Goal: Transaction & Acquisition: Purchase product/service

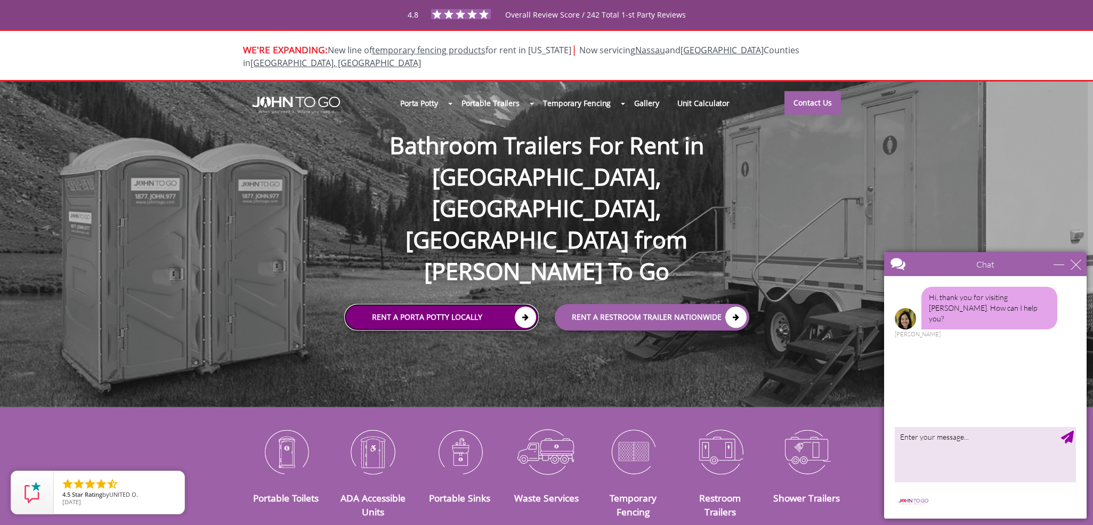
click at [520, 306] on icon at bounding box center [525, 316] width 21 height 21
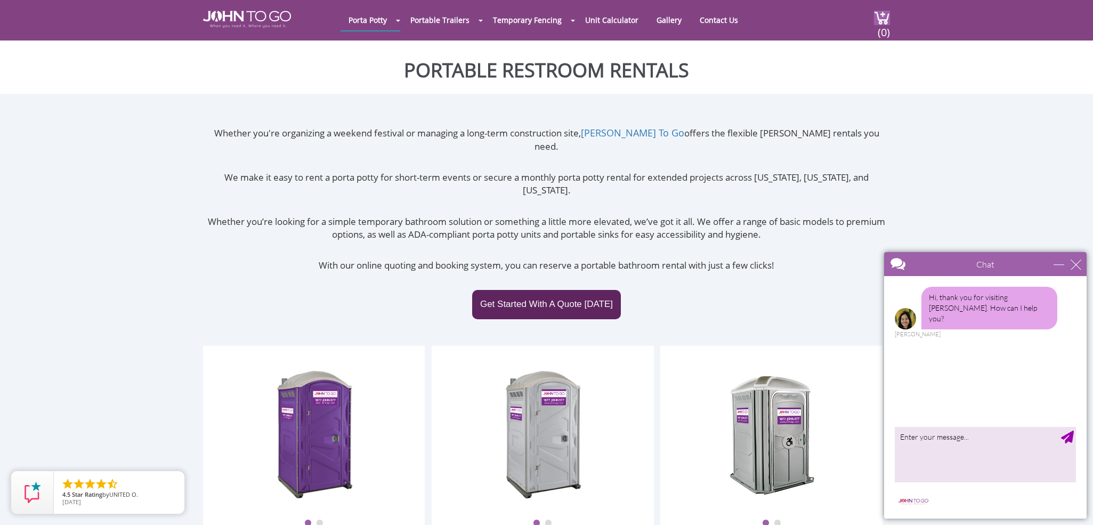
scroll to position [59, 0]
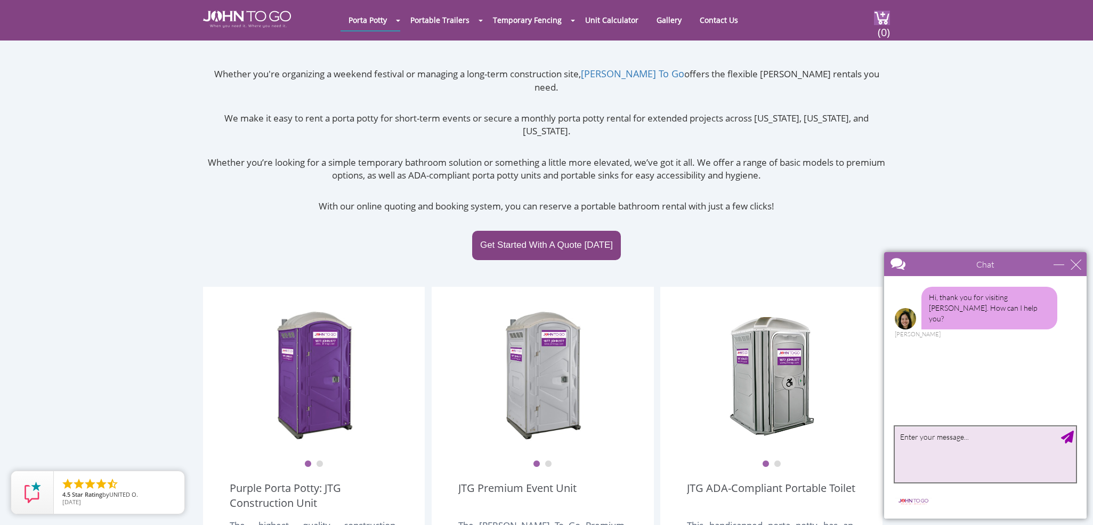
click at [915, 452] on textarea "type your message" at bounding box center [985, 454] width 181 height 56
type textarea "I need a porta potty for Saturday 9/6/25 in Washington Township, NJ"
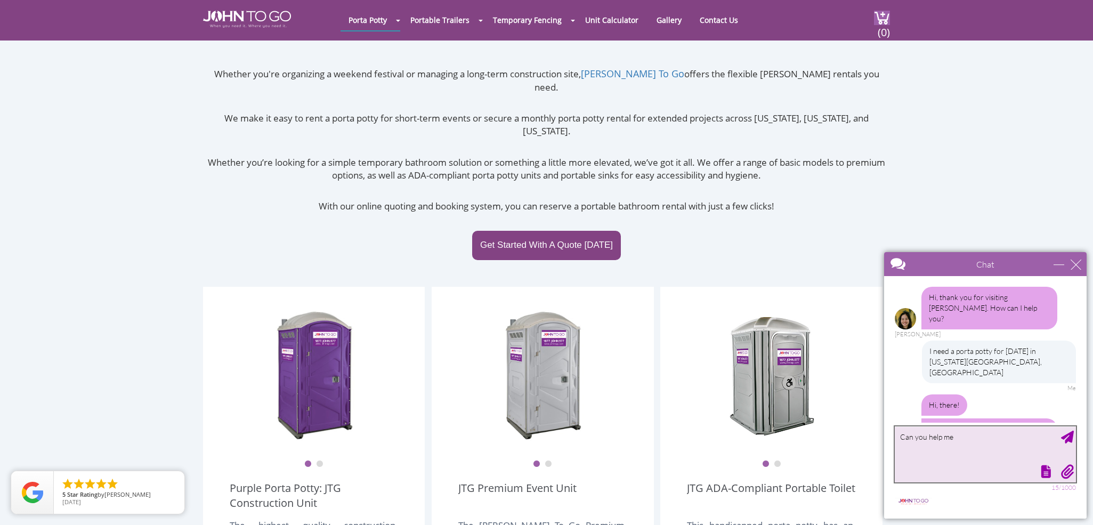
scroll to position [28, 0]
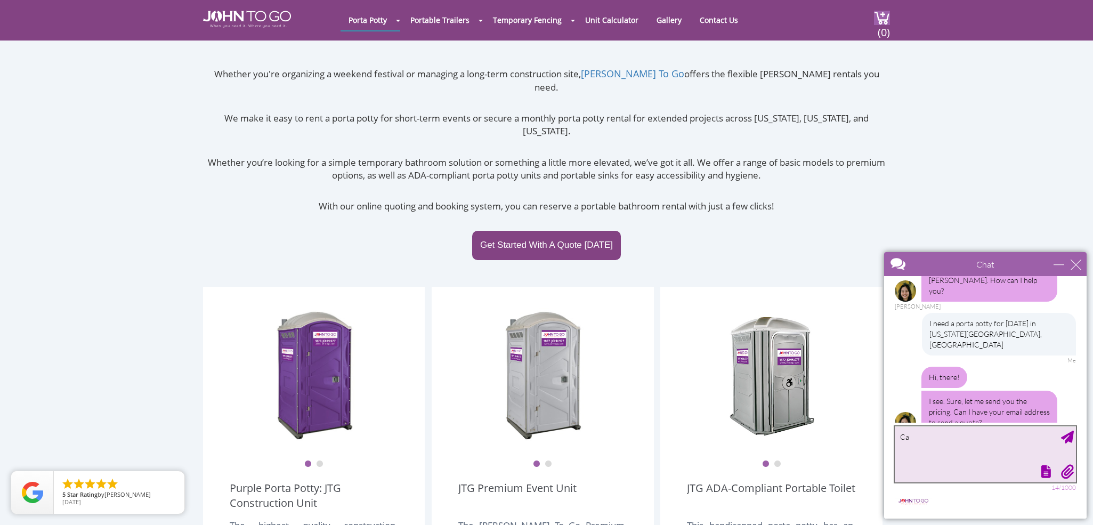
type textarea "C"
type textarea "i"
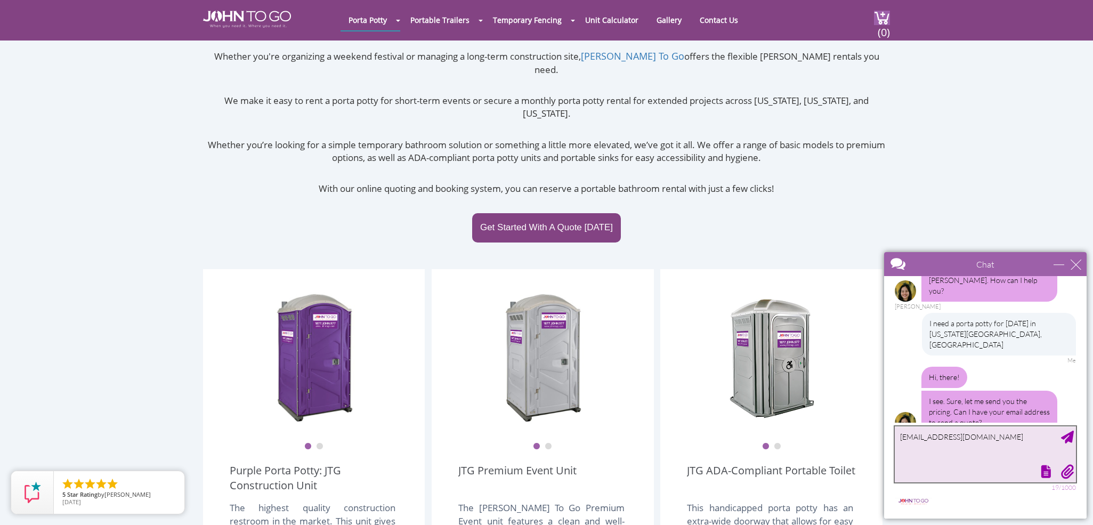
type textarea "marycminn@gmail.com"
click at [1068, 437] on div "Send Message" at bounding box center [1067, 437] width 13 height 13
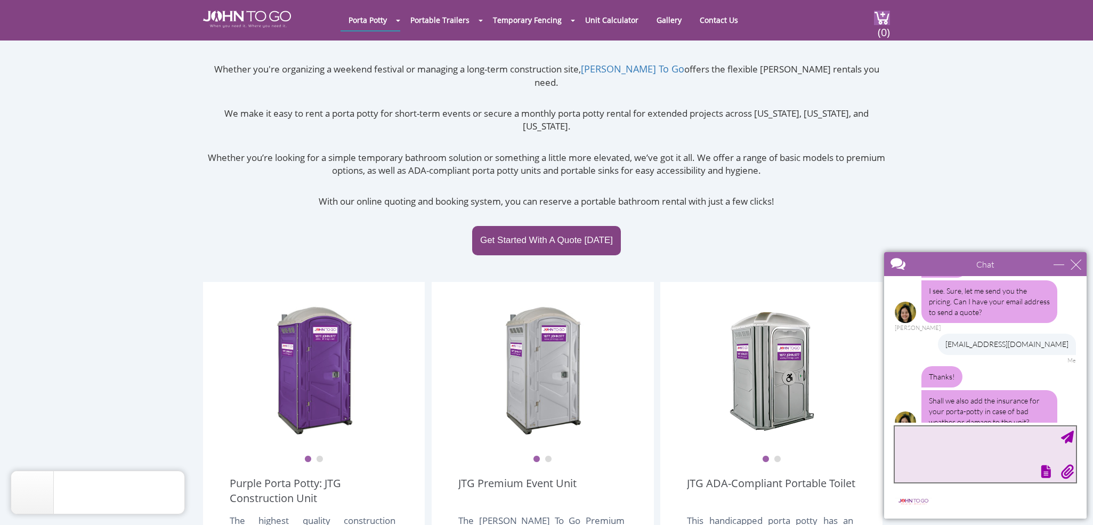
scroll to position [63, 0]
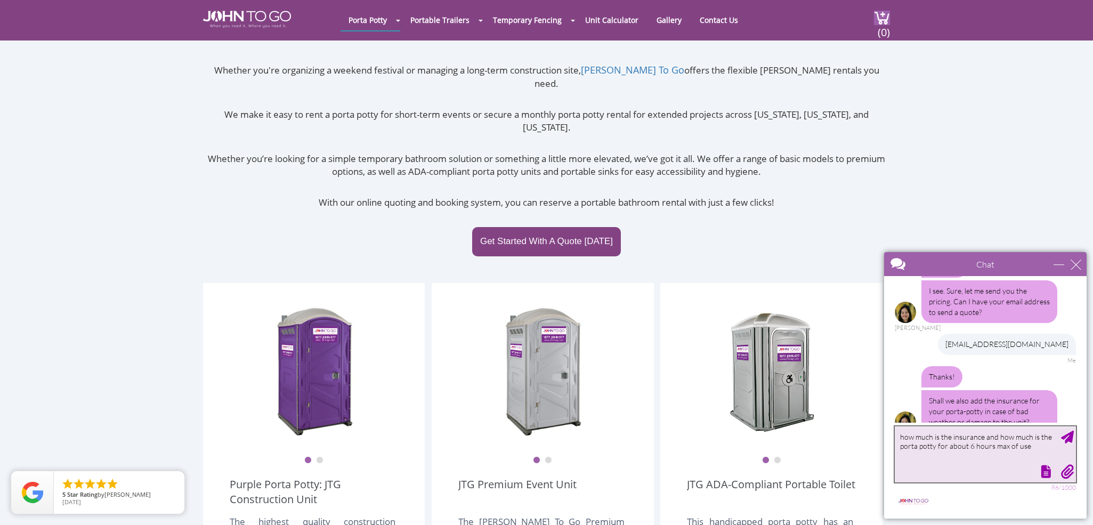
type textarea "how much is the insurance and how much is the porta potty for about 6 hours max…"
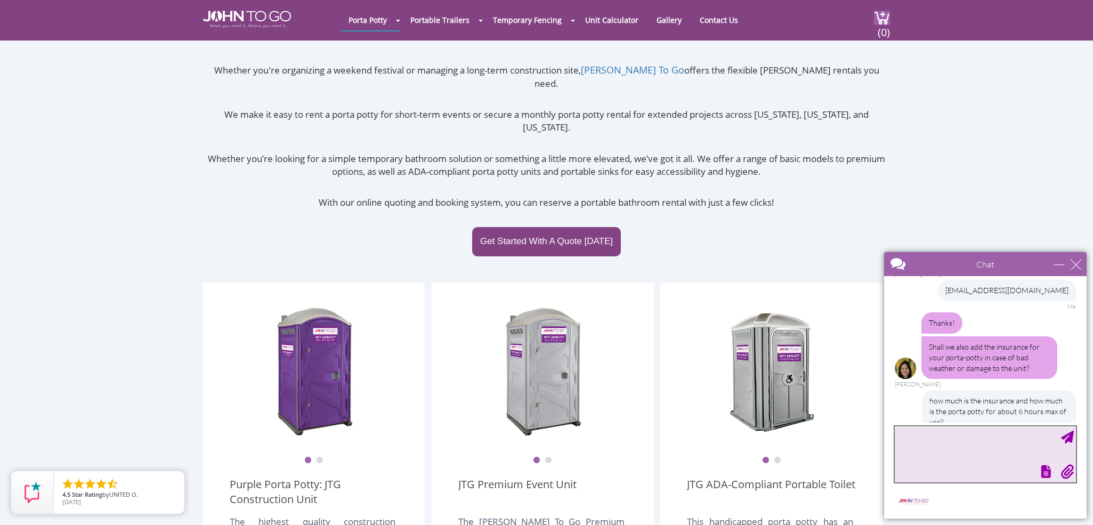
scroll to position [224, 0]
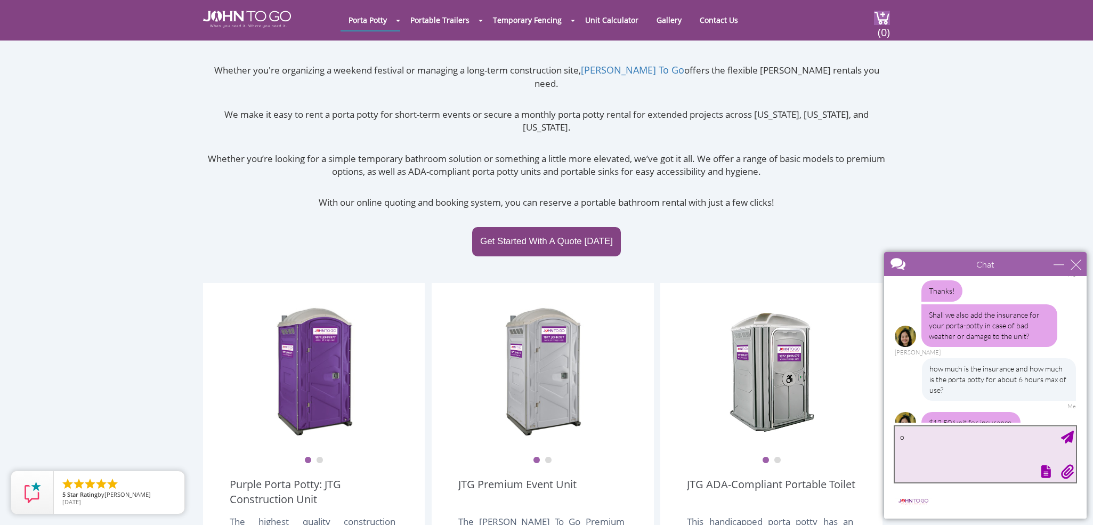
type textarea "ok"
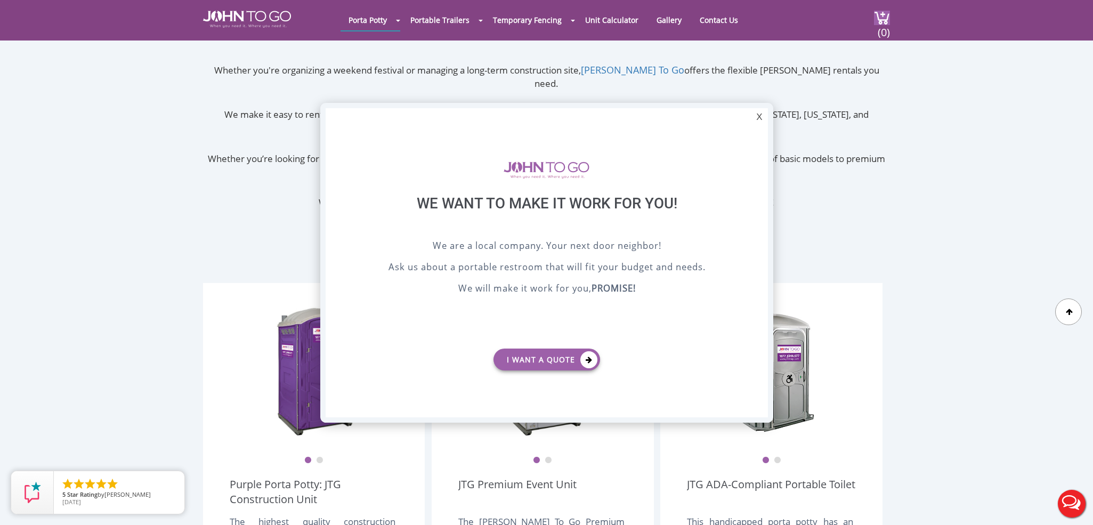
scroll to position [0, 0]
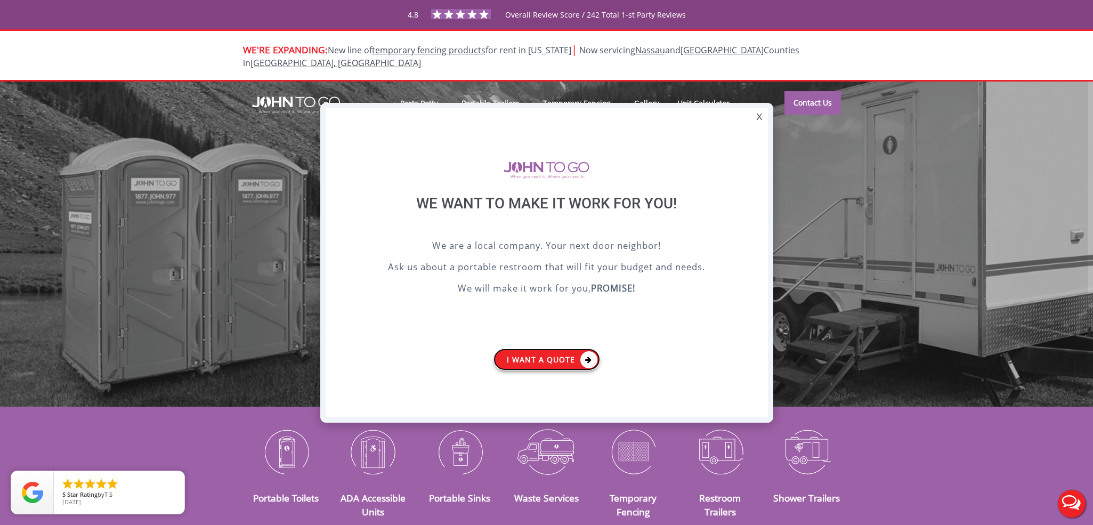
click at [595, 361] on icon at bounding box center [588, 359] width 17 height 17
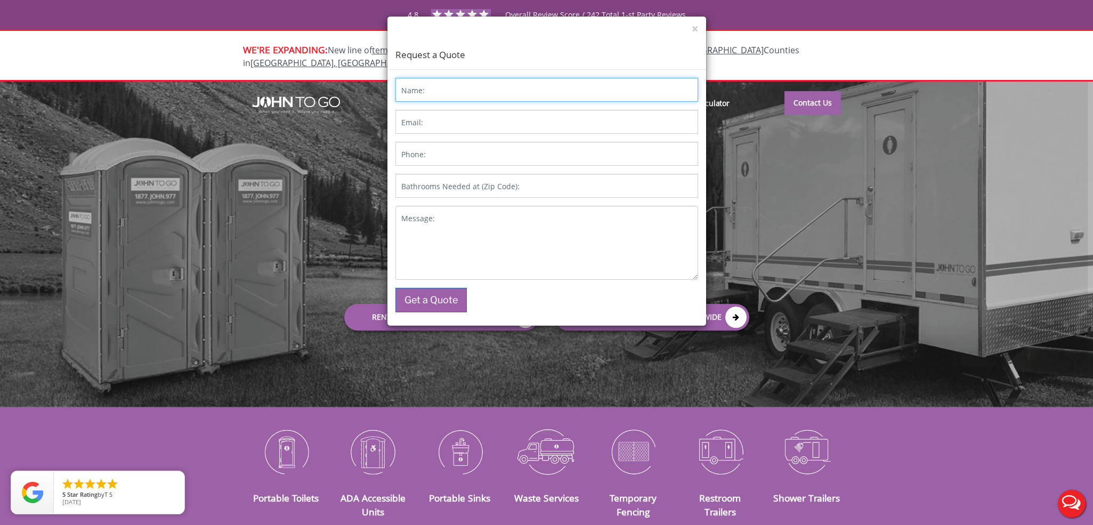
click at [459, 94] on input "Name:" at bounding box center [546, 90] width 303 height 24
type input "Mary"
type input "marycminn@gmail.com"
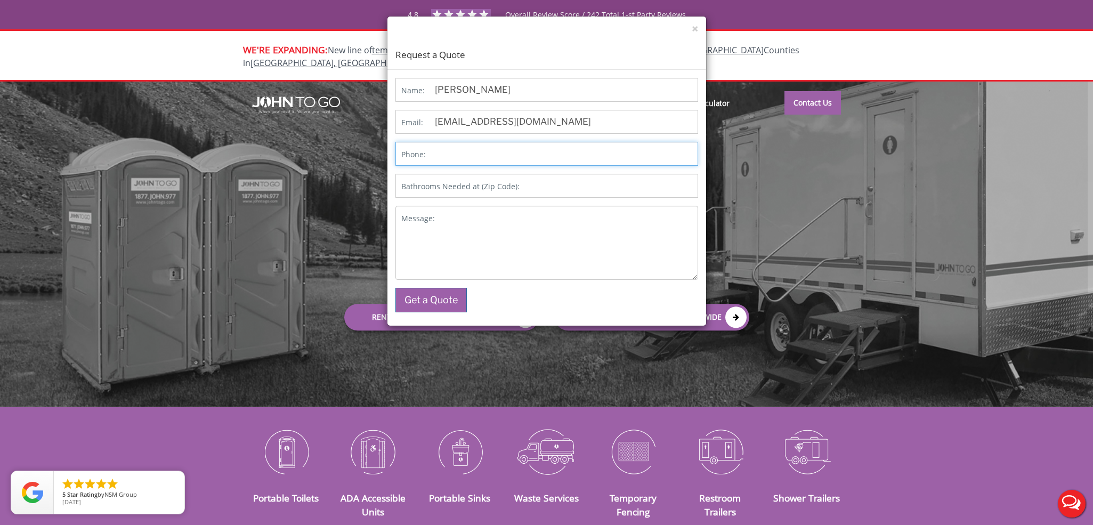
type input "4017416837"
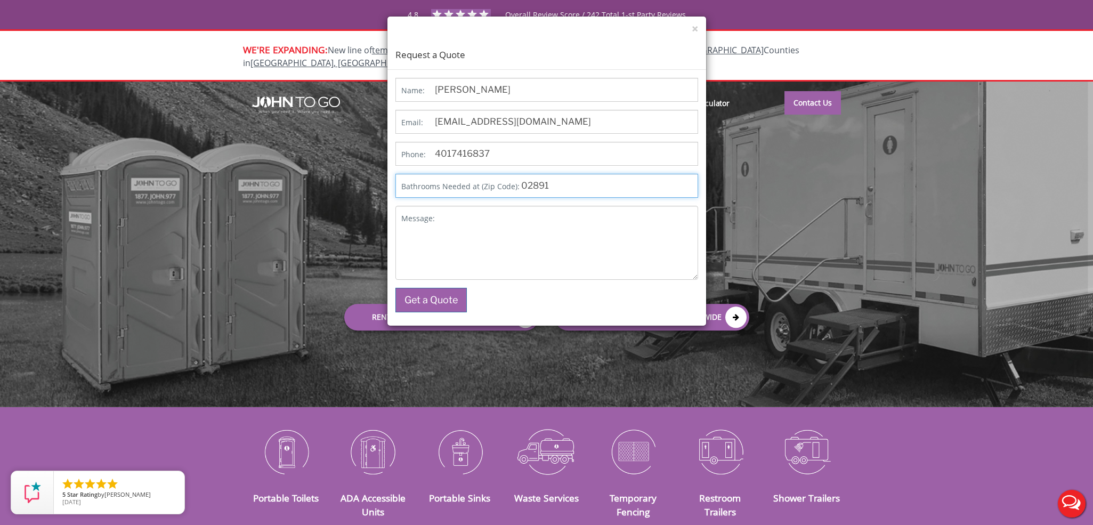
click at [569, 188] on input "02891" at bounding box center [546, 186] width 303 height 24
type input "07676"
click at [439, 247] on textarea "Message:" at bounding box center [546, 243] width 303 height 74
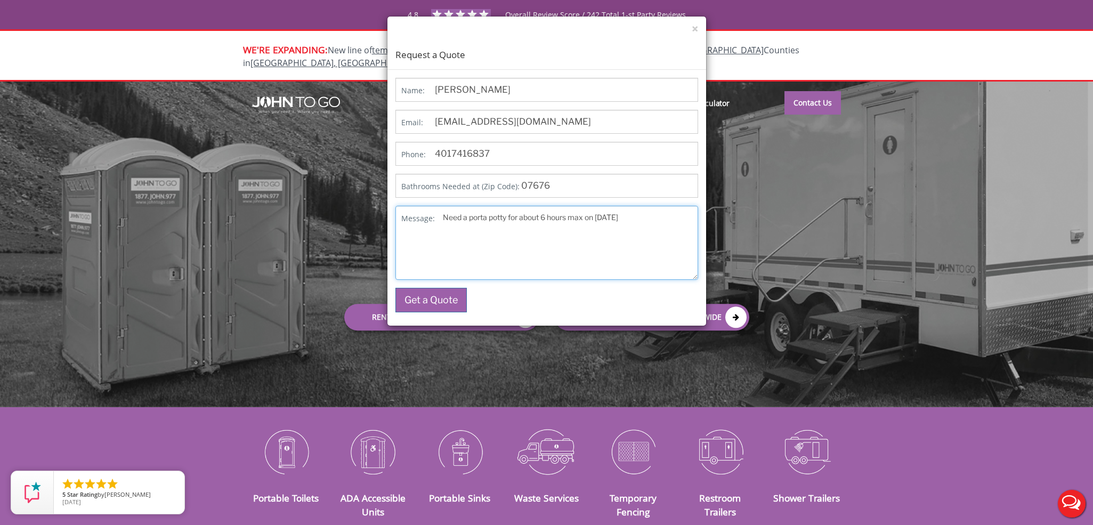
click at [459, 246] on textarea "Need a porta potty for about 6 hours max on Sept 6, 2025" at bounding box center [546, 243] width 303 height 74
type textarea "Need a porta potty for about 6 hours max on Sept 6, 2025 327 Mountain Ave, Wash…"
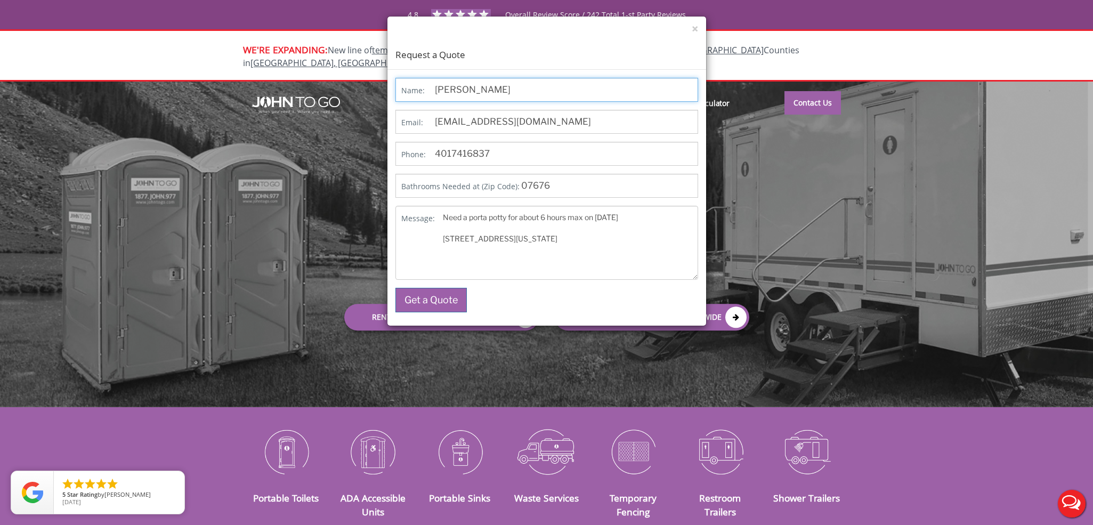
click at [496, 82] on input "Mary" at bounding box center [546, 90] width 303 height 24
click at [486, 88] on input "Mary" at bounding box center [546, 90] width 303 height 24
type input "Mary Kong"
click at [430, 295] on button "Get a Quote" at bounding box center [430, 300] width 71 height 25
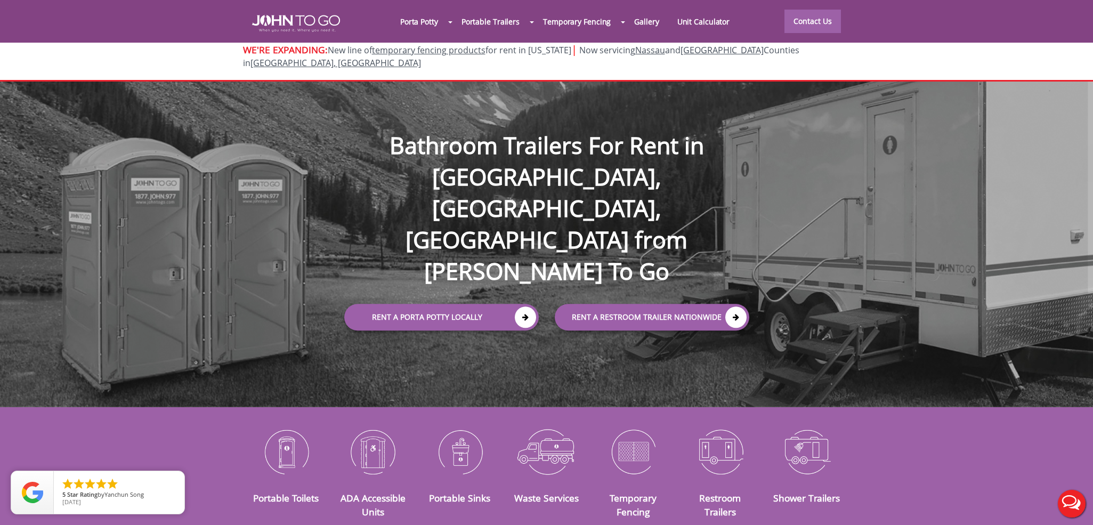
scroll to position [1, 0]
click at [700, 27] on link "Unit Calculator" at bounding box center [703, 21] width 71 height 23
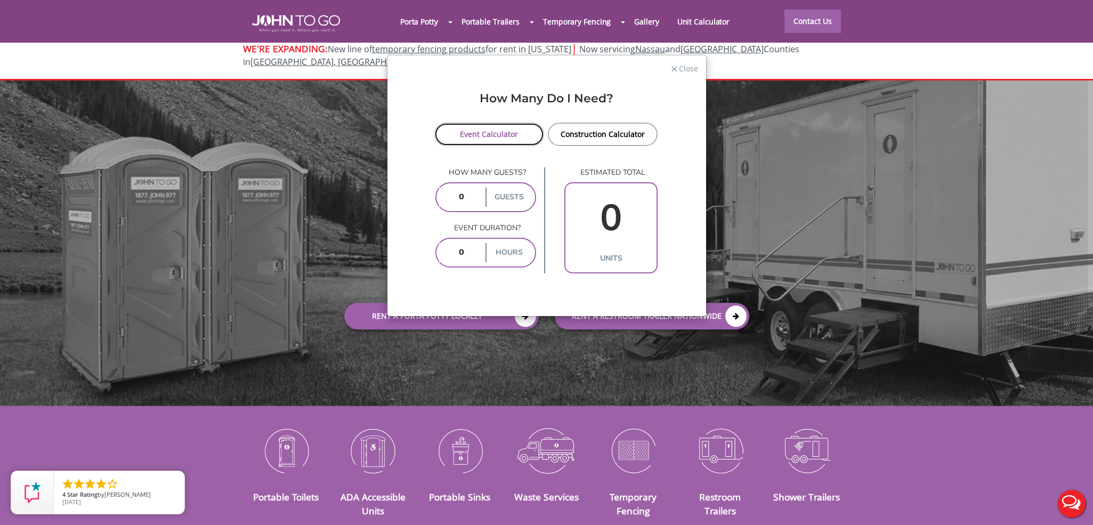
click at [501, 135] on link "Event Calculator" at bounding box center [489, 134] width 110 height 23
click at [509, 197] on label "guests" at bounding box center [508, 197] width 47 height 19
click at [457, 197] on input "number" at bounding box center [461, 197] width 44 height 19
type input "60"
click at [467, 252] on input "number" at bounding box center [461, 252] width 44 height 19
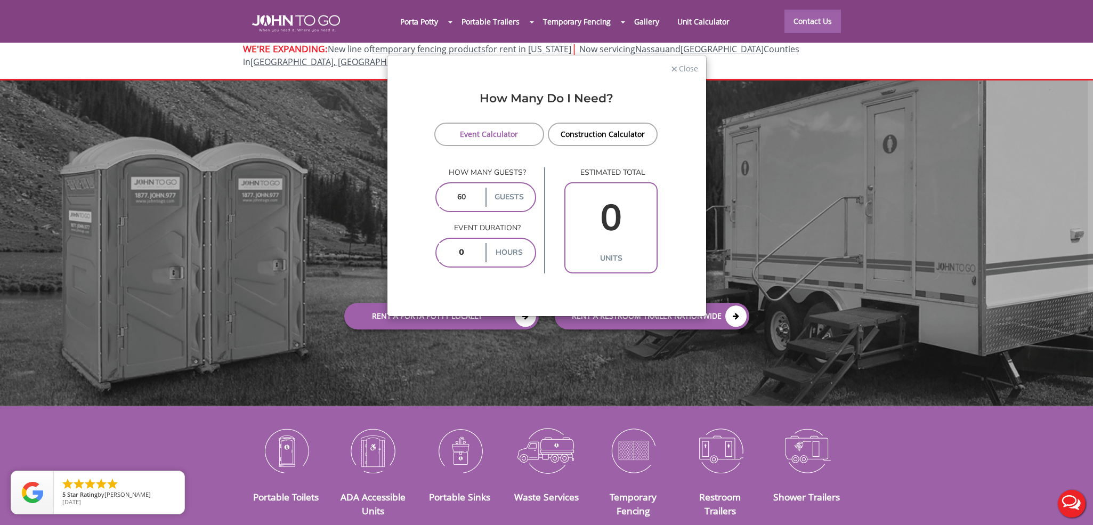
type input "6"
type input "3"
type input "6"
click at [618, 223] on input "3" at bounding box center [611, 218] width 86 height 61
click at [817, 159] on div "× Close How Many Do I Need? Event Calculator Construction Calculator How many g…" at bounding box center [546, 262] width 1093 height 525
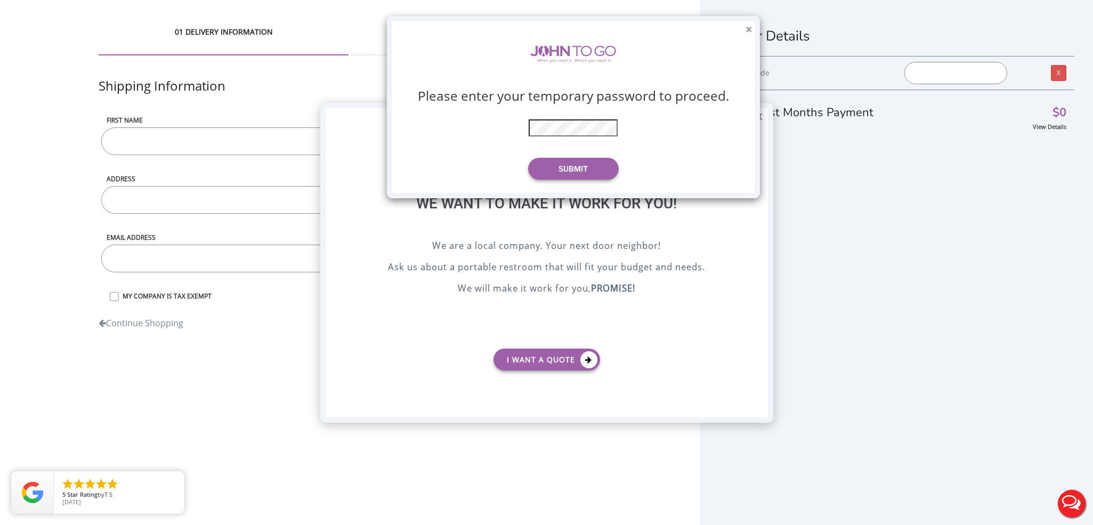
click at [751, 30] on button "×" at bounding box center [749, 29] width 6 height 11
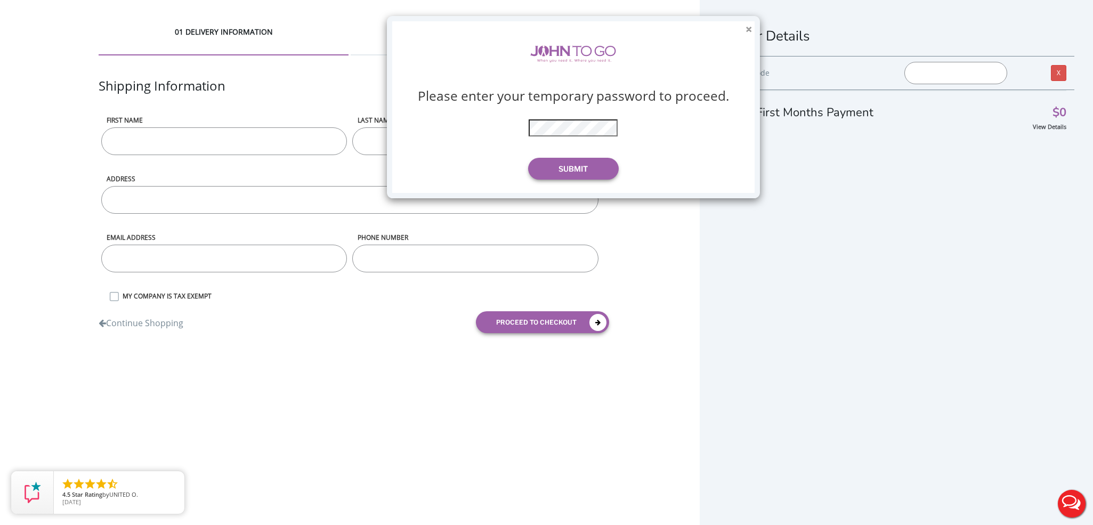
click at [749, 29] on button "×" at bounding box center [749, 29] width 6 height 11
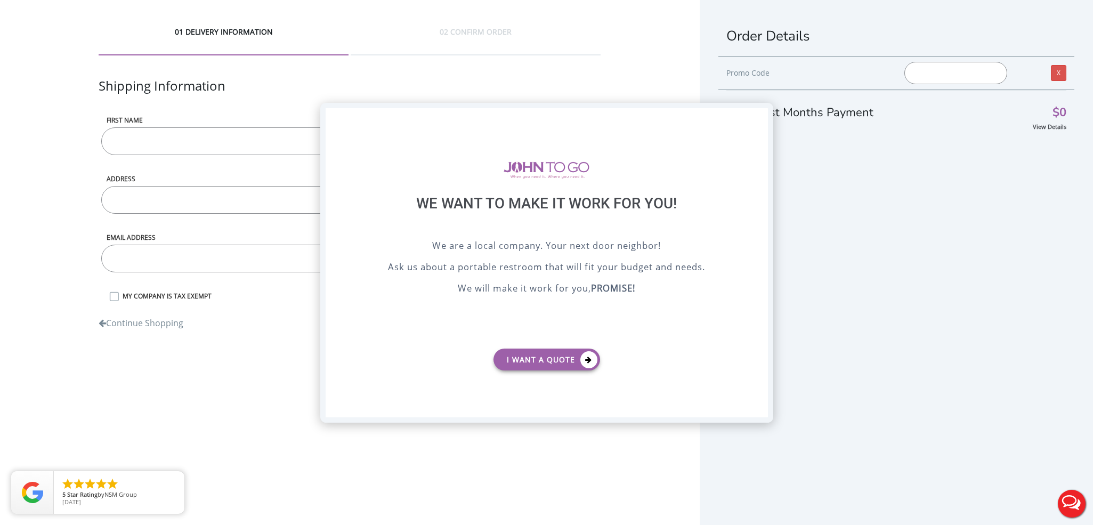
click at [764, 112] on div "X" at bounding box center [759, 117] width 17 height 18
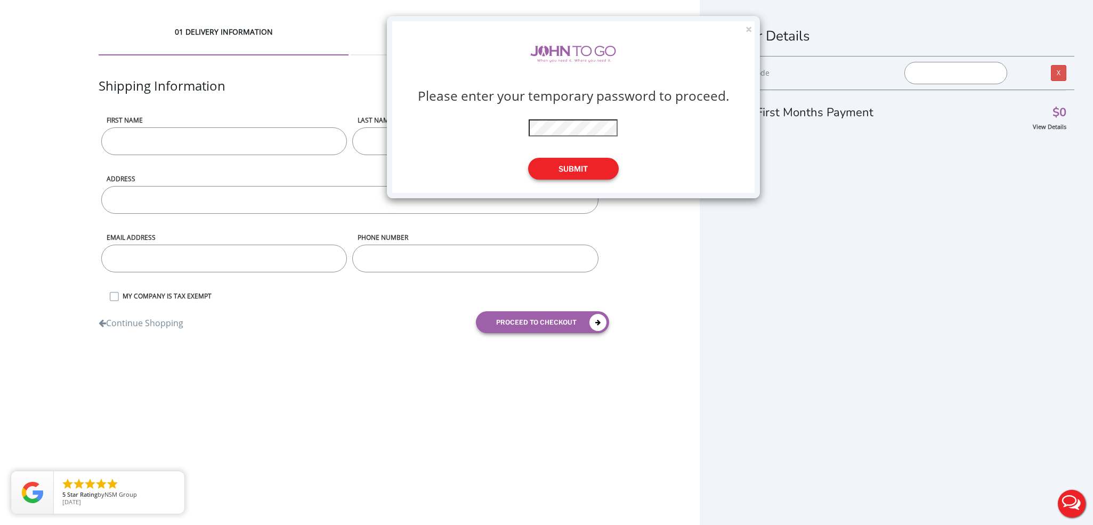
click at [557, 168] on button "Submit" at bounding box center [573, 169] width 91 height 22
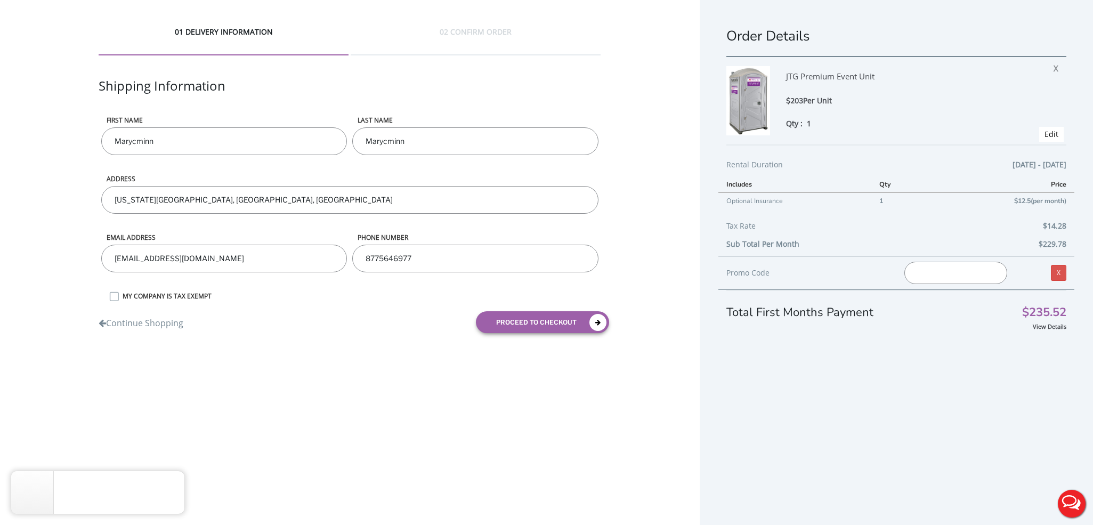
click at [989, 278] on input "text" at bounding box center [955, 273] width 103 height 22
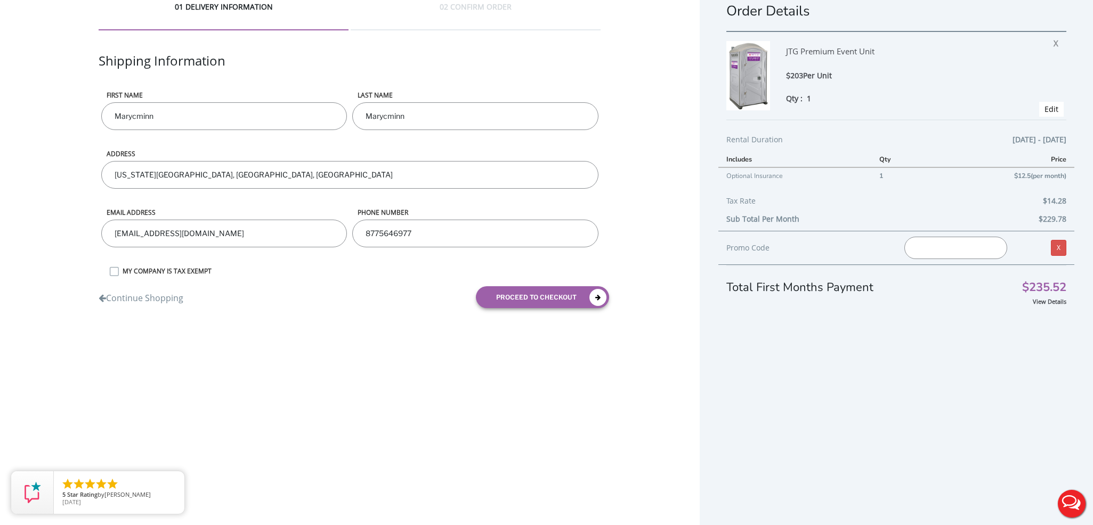
scroll to position [26, 0]
click at [205, 113] on input "Marycminn" at bounding box center [224, 115] width 246 height 28
type input "[PERSON_NAME]"
type input "Kong"
click at [110, 172] on input "[US_STATE][GEOGRAPHIC_DATA], [GEOGRAPHIC_DATA], [GEOGRAPHIC_DATA]" at bounding box center [349, 174] width 497 height 28
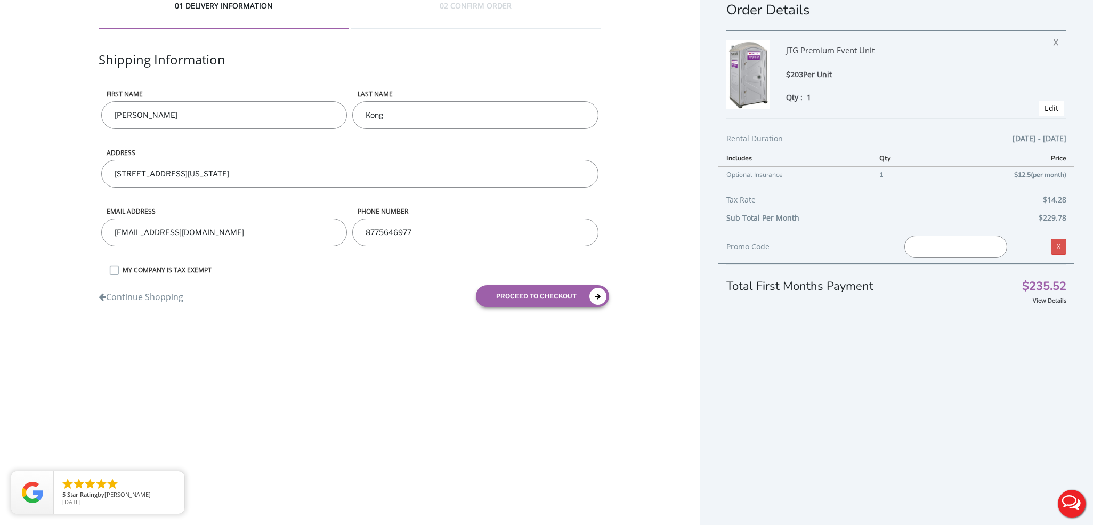
click at [287, 173] on input "[STREET_ADDRESS][US_STATE]" at bounding box center [349, 174] width 497 height 28
type input "[STREET_ADDRESS][US_STATE]"
click at [424, 235] on input "8775646977" at bounding box center [475, 232] width 246 height 28
type input "8"
type input "401"
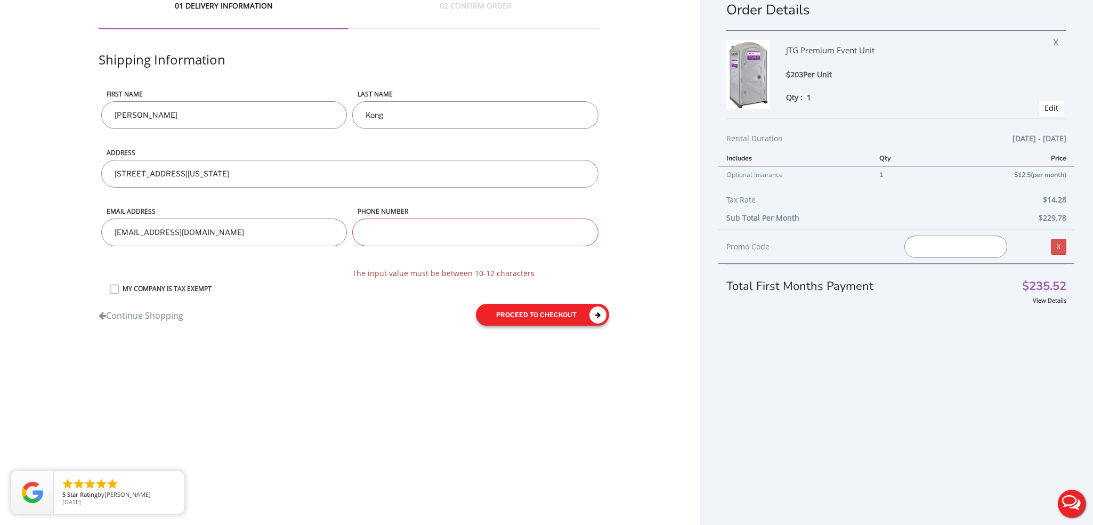
click at [586, 313] on button "proceed to checkout" at bounding box center [542, 315] width 133 height 22
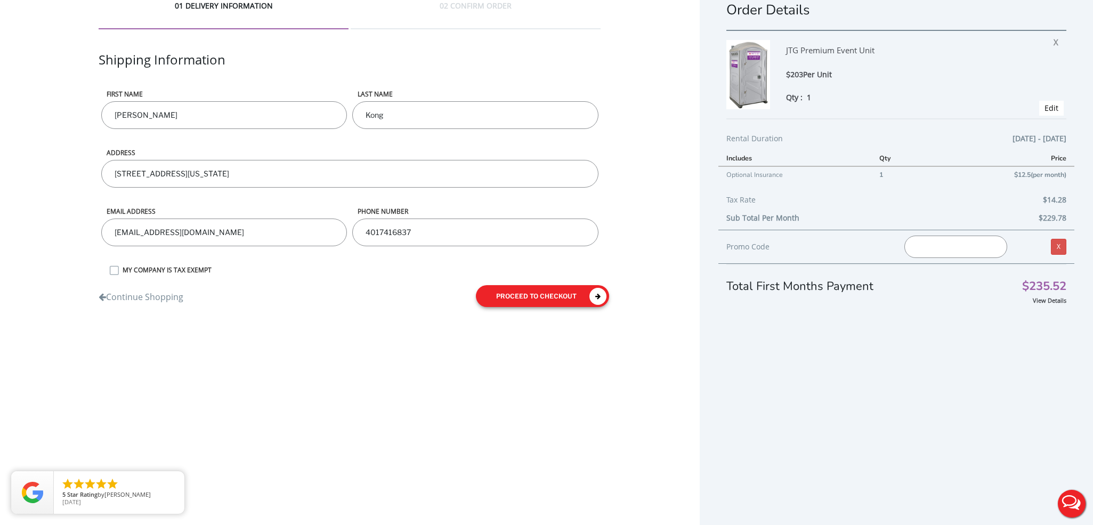
type input "4017416837"
click at [544, 291] on button "proceed to checkout" at bounding box center [542, 296] width 133 height 22
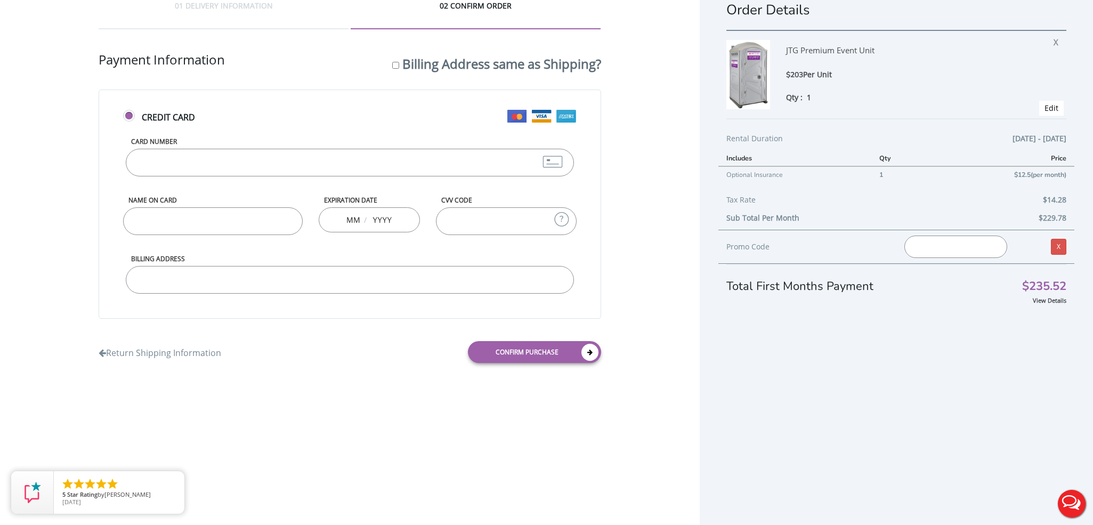
click at [182, 158] on input "Card Number" at bounding box center [350, 163] width 448 height 28
type input "[CREDIT_CARD_NUMBER]"
click at [158, 213] on input "Name on Card" at bounding box center [213, 221] width 180 height 28
type input "[PERSON_NAME]"
type input "08"
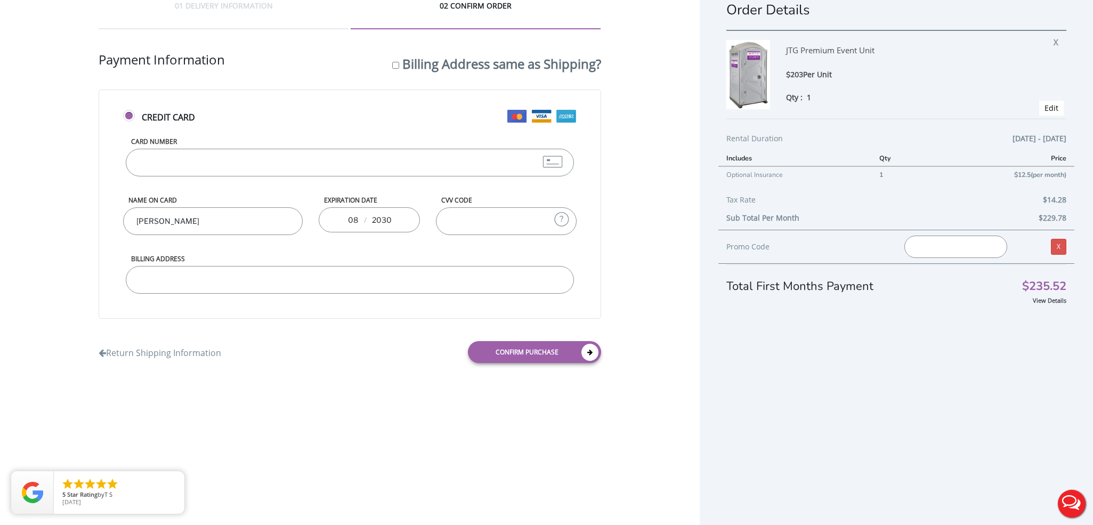
type input "2030"
type input "6808"
click at [252, 276] on input "[STREET_ADDRESS]" at bounding box center [350, 280] width 448 height 28
type input "[STREET_ADDRESS][US_STATE]"
click at [513, 353] on link "Confirm purchase" at bounding box center [534, 352] width 133 height 22
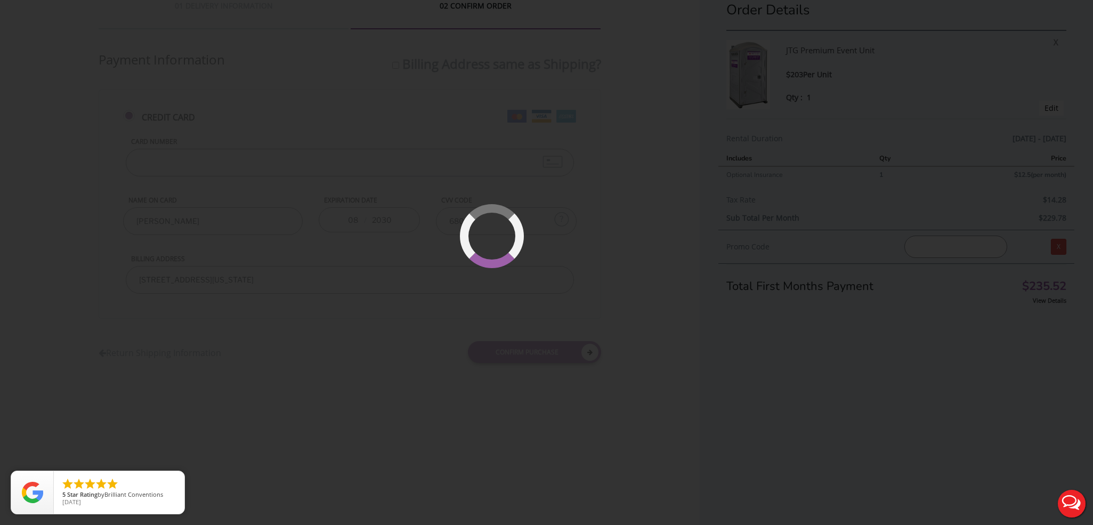
click at [516, 266] on div at bounding box center [523, 267] width 67 height 67
click at [1068, 500] on button "Live Chat" at bounding box center [1071, 503] width 43 height 43
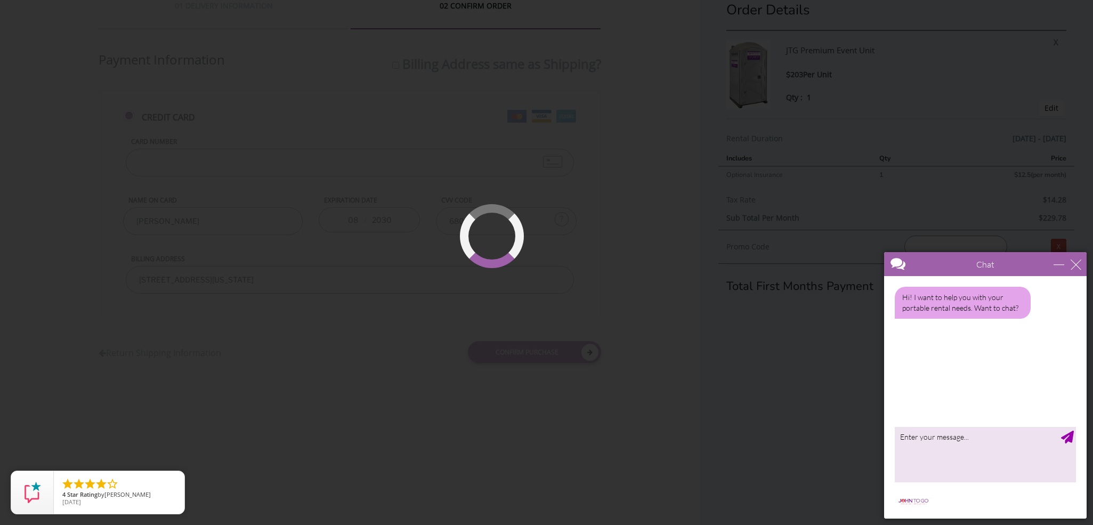
click at [949, 455] on textarea "type your message" at bounding box center [985, 454] width 181 height 56
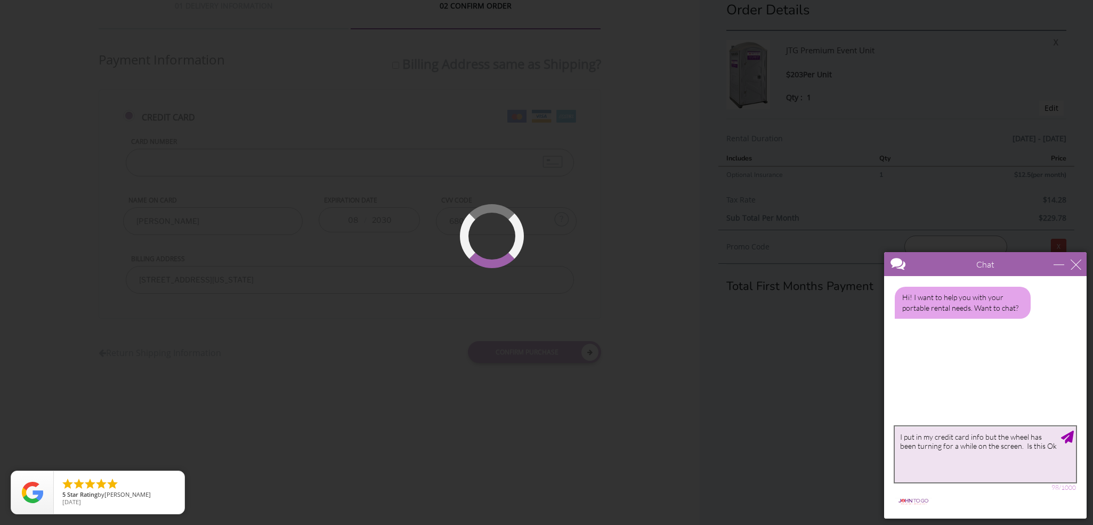
type textarea "I put in my credit card info but the wheel has been turning for a while on the …"
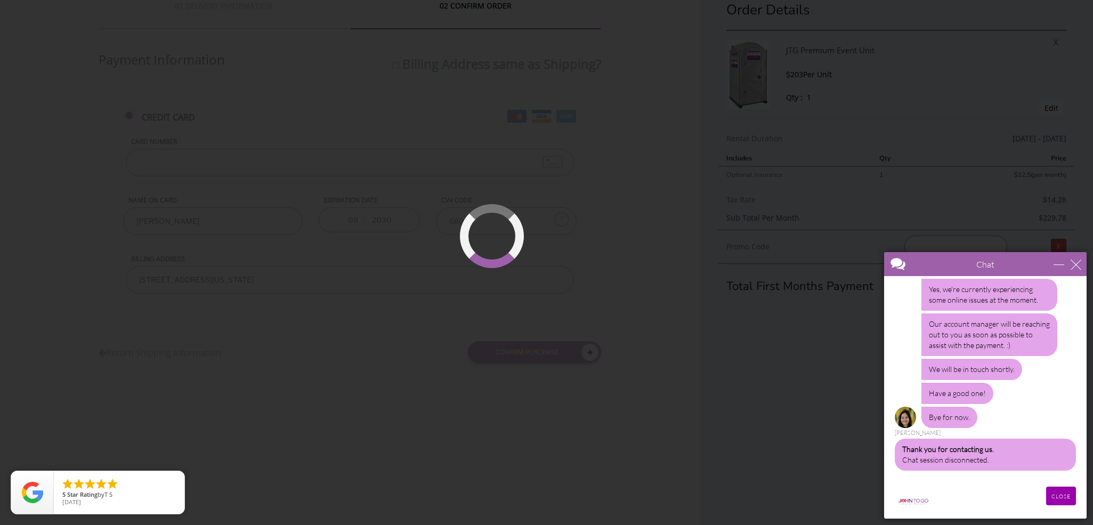
scroll to position [153, 0]
click at [1060, 497] on input "CLOSE" at bounding box center [1061, 496] width 30 height 19
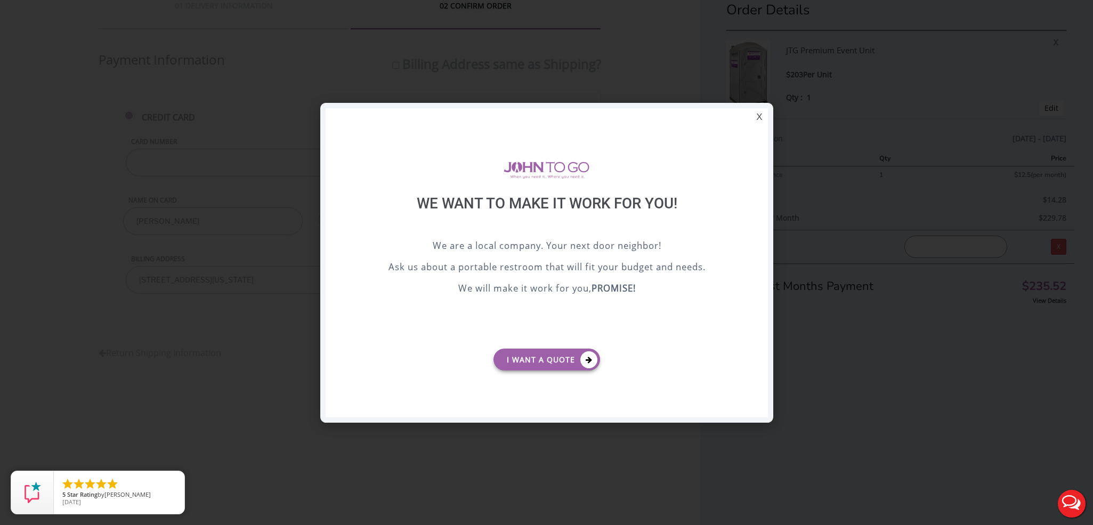
scroll to position [0, 0]
click at [761, 120] on div "X" at bounding box center [759, 117] width 17 height 18
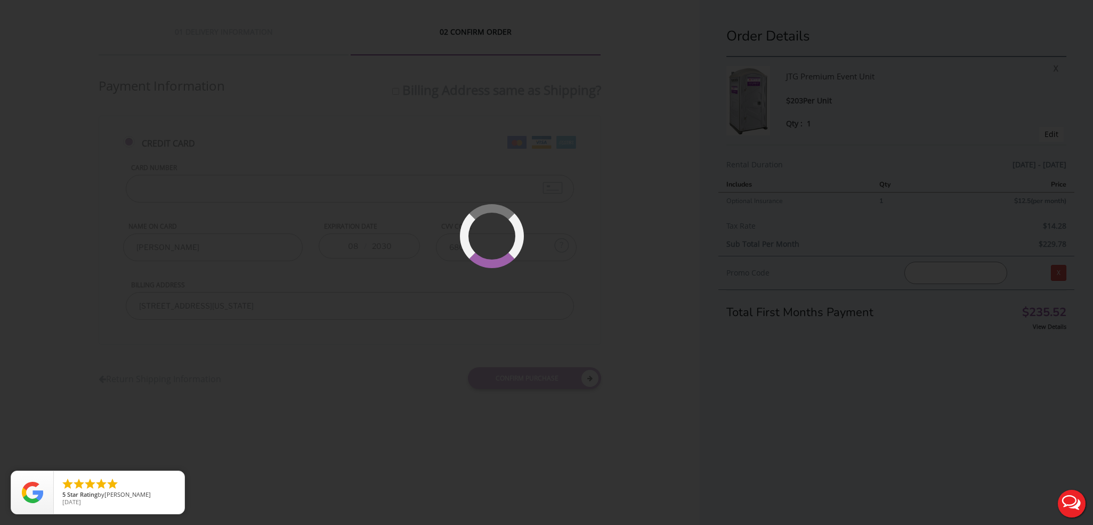
scroll to position [26, 0]
